Goal: Task Accomplishment & Management: Use online tool/utility

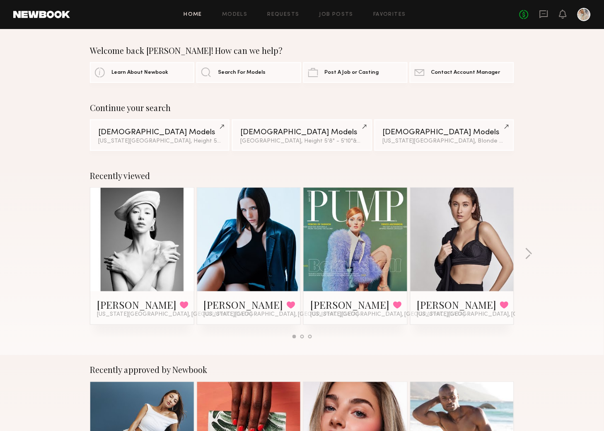
click at [138, 245] on link at bounding box center [142, 240] width 51 height 104
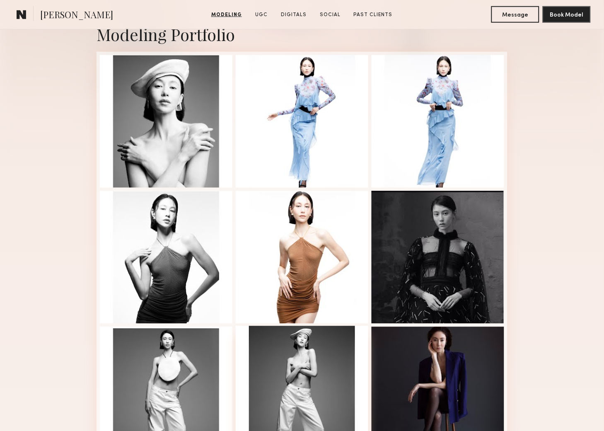
scroll to position [322, 0]
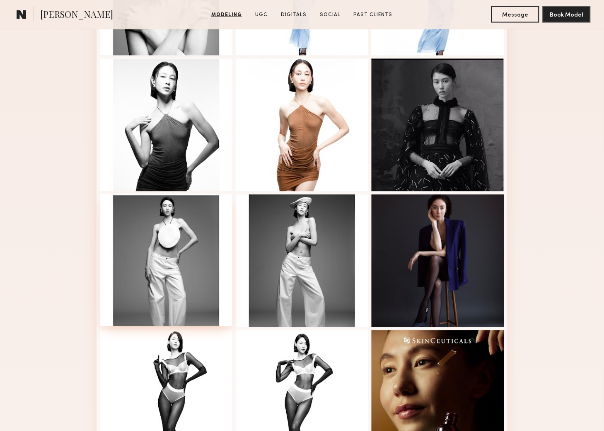
click at [168, 235] on div at bounding box center [166, 260] width 133 height 133
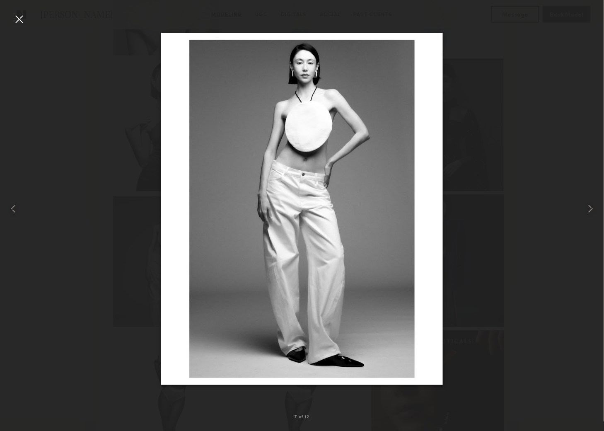
click at [18, 17] on div at bounding box center [18, 18] width 13 height 13
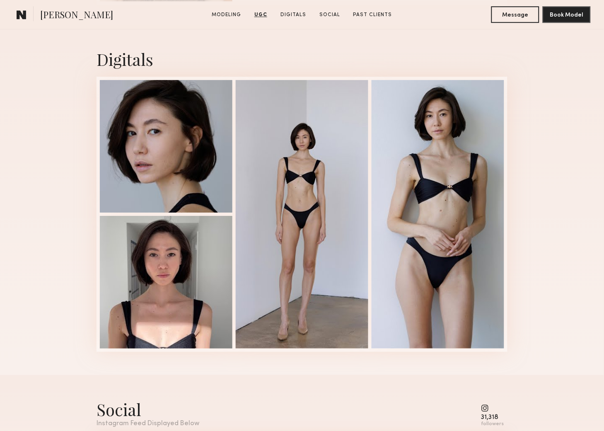
scroll to position [1197, 0]
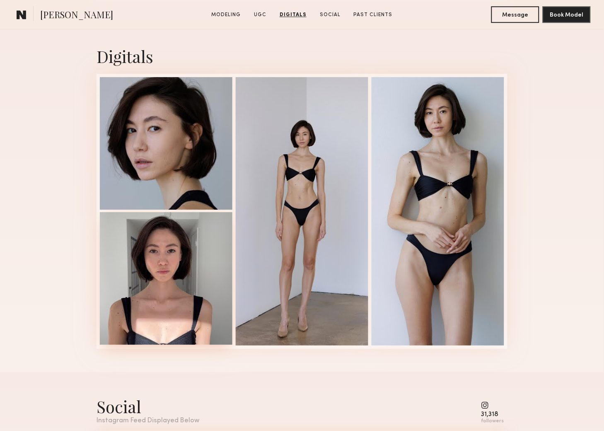
click at [164, 272] on div at bounding box center [166, 278] width 133 height 133
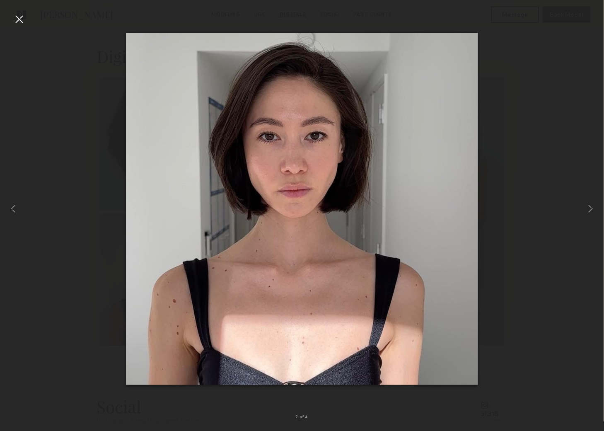
click at [17, 15] on div at bounding box center [18, 18] width 13 height 13
